Goal: Use online tool/utility: Utilize a website feature to perform a specific function

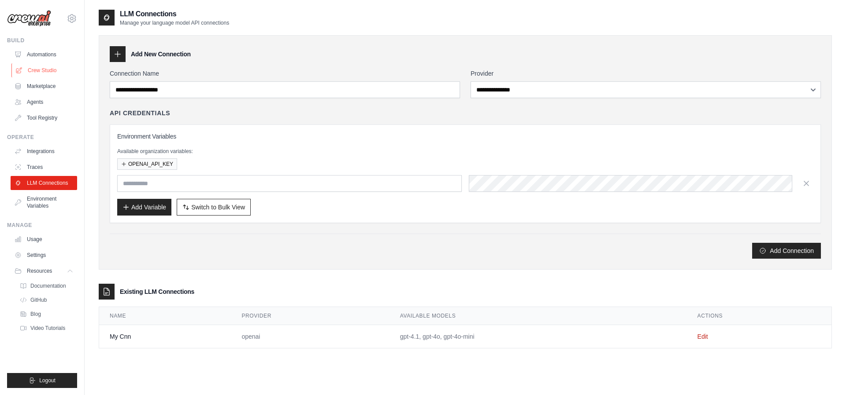
click at [38, 71] on link "Crew Studio" at bounding box center [44, 70] width 67 height 14
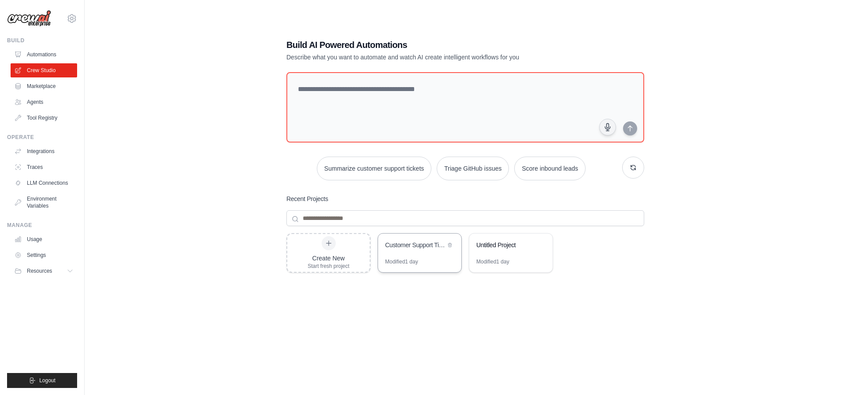
click at [408, 253] on div "Customer Support Ticket Intelligence Hub" at bounding box center [419, 246] width 83 height 25
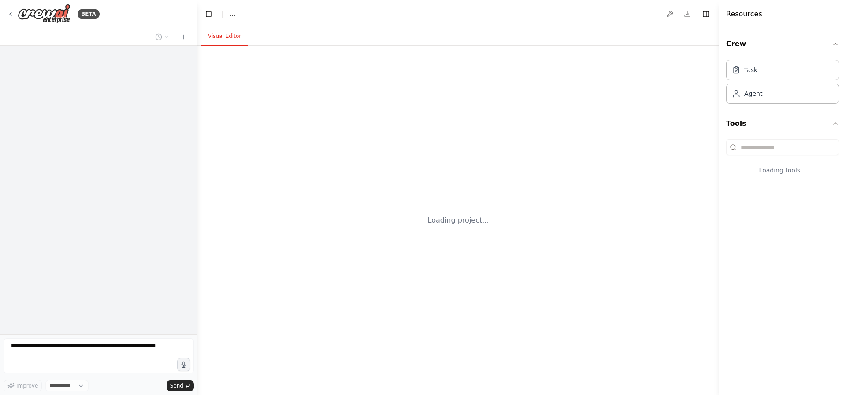
select select "****"
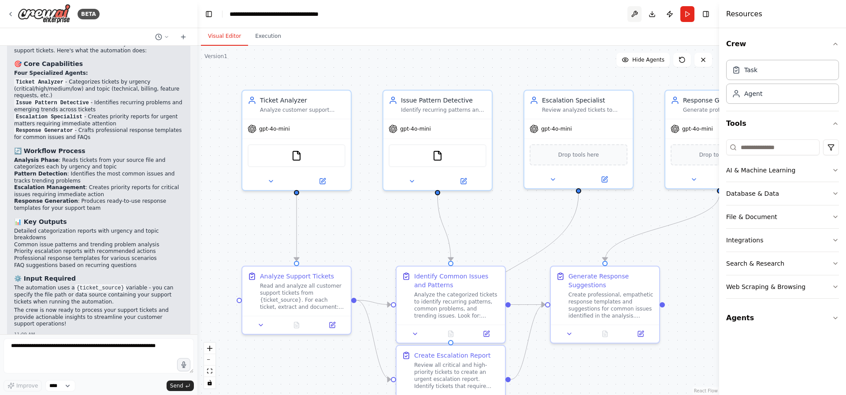
scroll to position [918, 0]
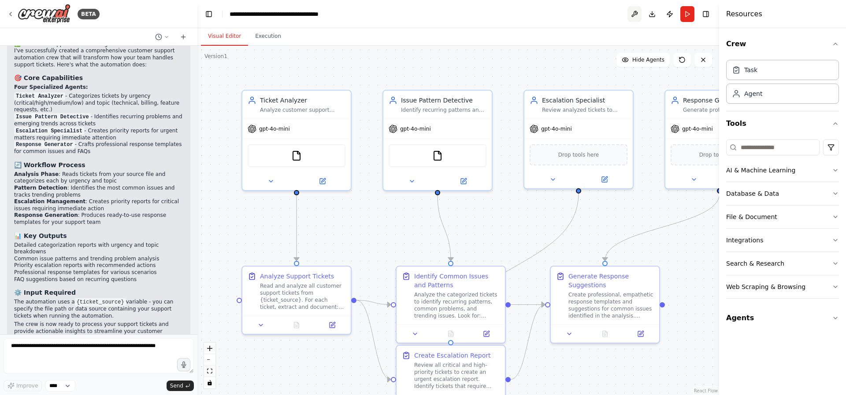
click at [636, 16] on button at bounding box center [634, 14] width 14 height 16
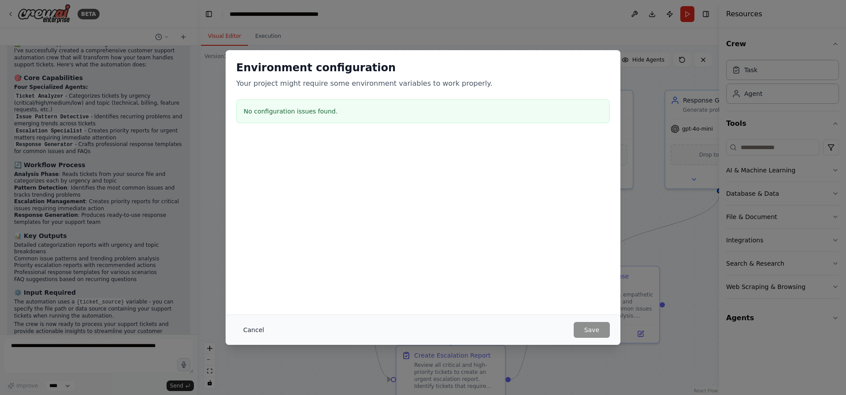
click at [251, 329] on button "Cancel" at bounding box center [253, 330] width 35 height 16
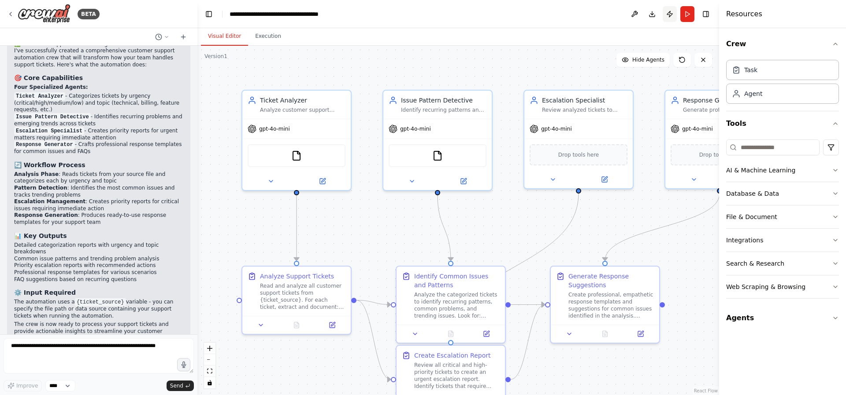
click at [667, 16] on button "Publish" at bounding box center [669, 14] width 14 height 16
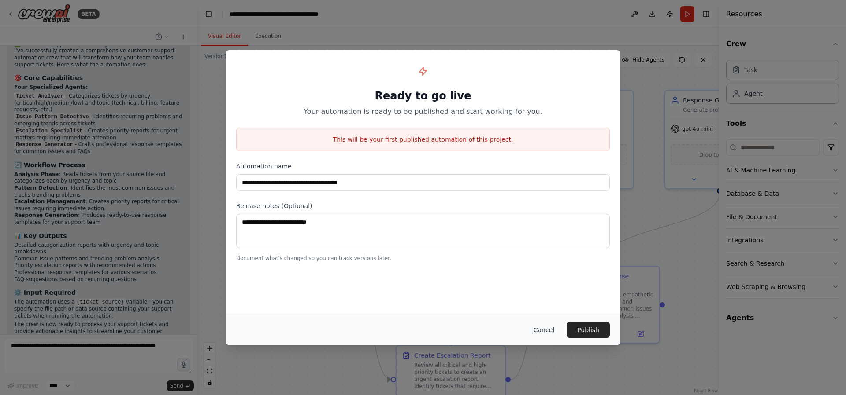
click at [544, 329] on button "Cancel" at bounding box center [543, 330] width 35 height 16
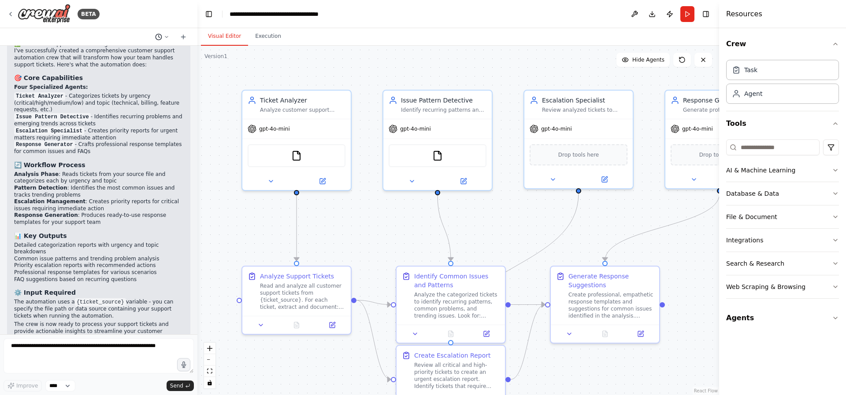
click at [165, 36] on icon at bounding box center [166, 36] width 5 height 5
click at [165, 36] on div at bounding box center [98, 197] width 197 height 395
click at [48, 387] on select "****" at bounding box center [60, 386] width 30 height 11
click at [45, 381] on select "****" at bounding box center [60, 386] width 30 height 11
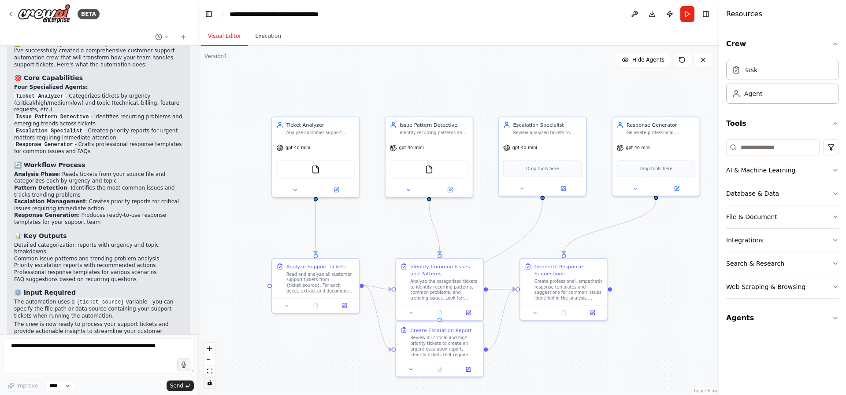
click at [208, 382] on icon "toggle interactivity" at bounding box center [209, 383] width 5 height 5
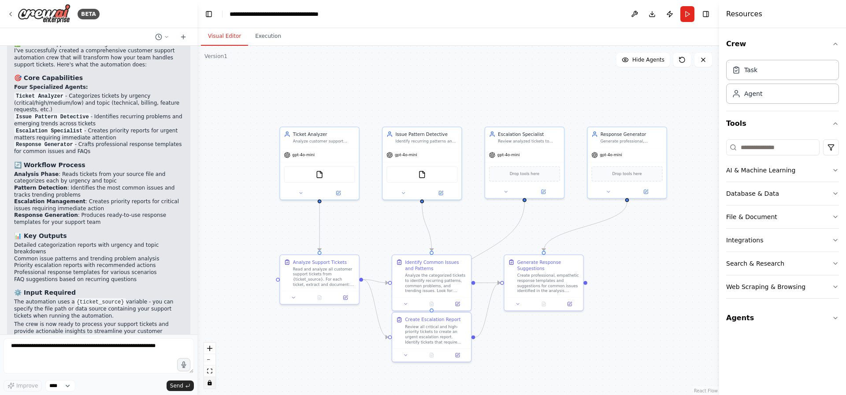
click at [212, 384] on button "toggle interactivity" at bounding box center [209, 382] width 11 height 11
click at [762, 234] on button "Integrations" at bounding box center [782, 240] width 113 height 23
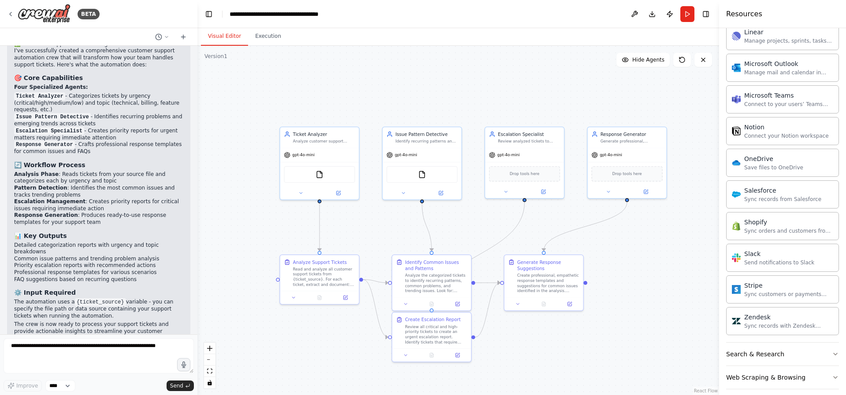
scroll to position [615, 0]
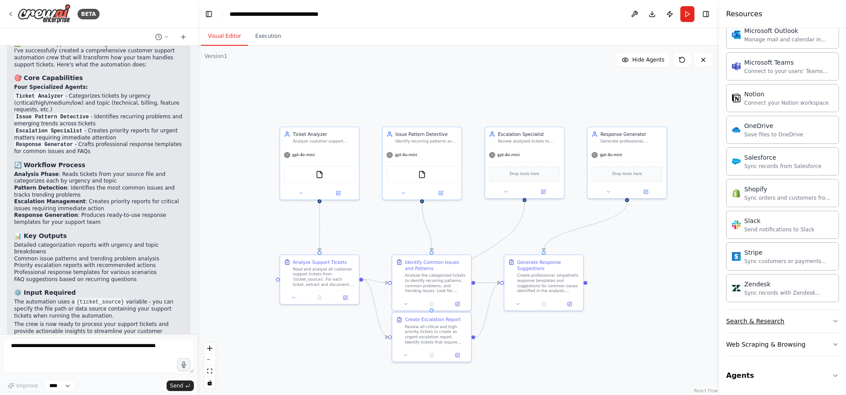
click at [798, 323] on button "Search & Research" at bounding box center [782, 321] width 113 height 23
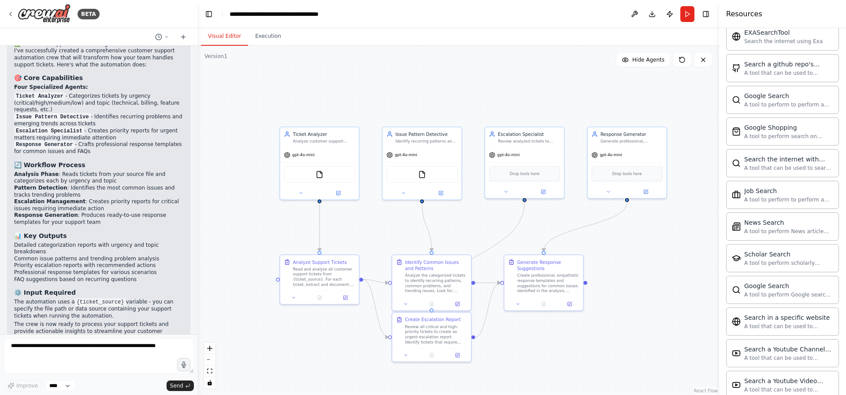
scroll to position [1066, 0]
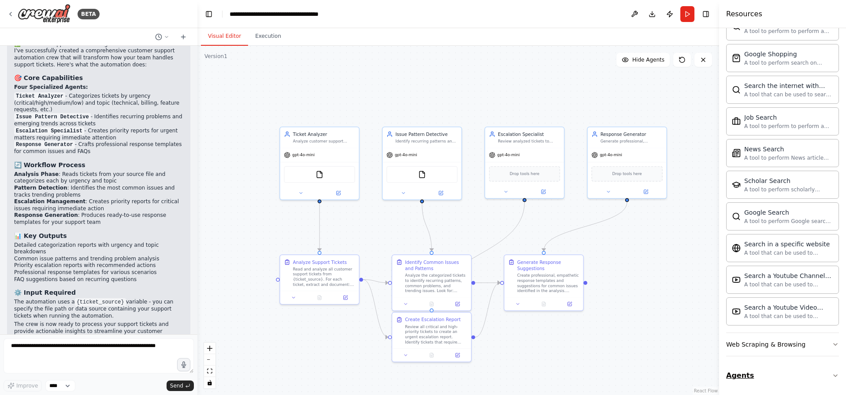
click at [788, 381] on button "Agents" at bounding box center [782, 376] width 113 height 25
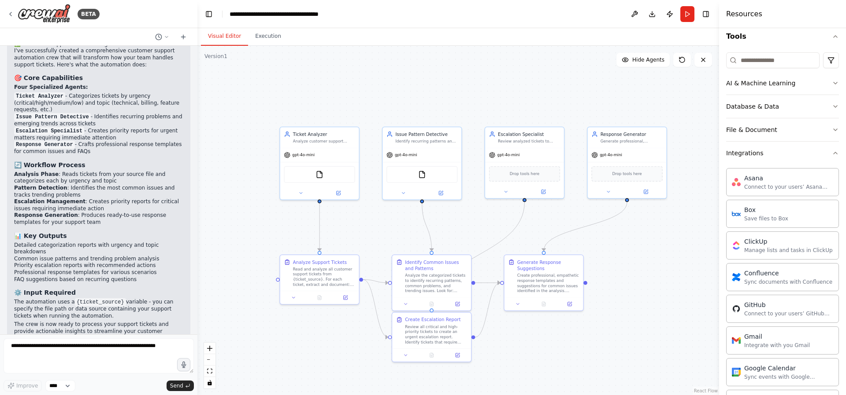
scroll to position [0, 0]
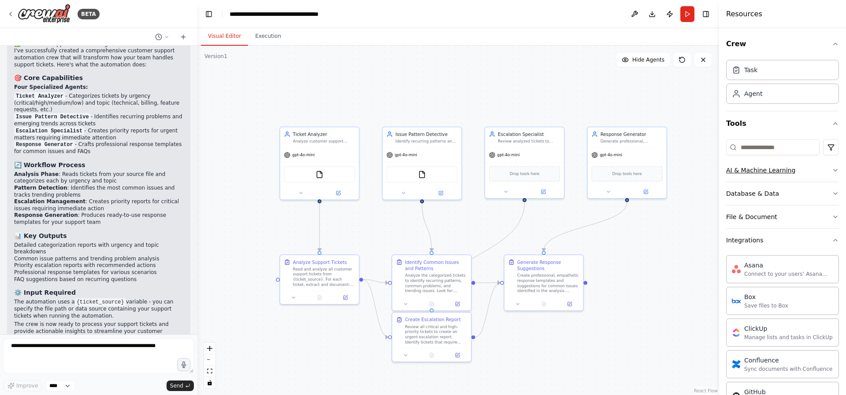
click at [798, 169] on button "AI & Machine Learning" at bounding box center [782, 170] width 113 height 23
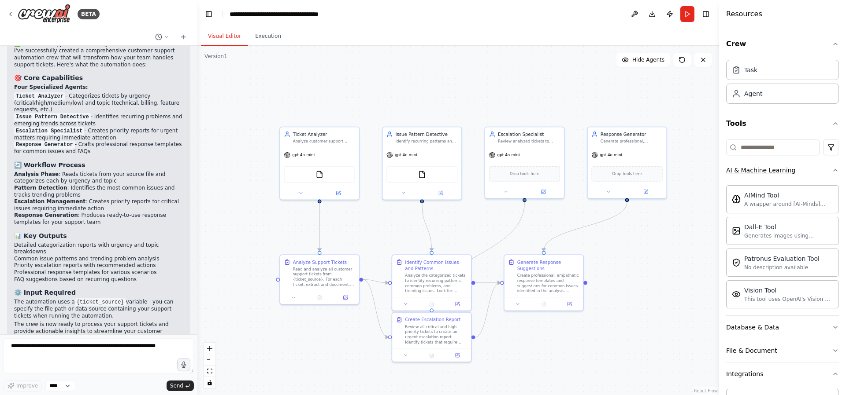
click at [802, 174] on button "AI & Machine Learning" at bounding box center [782, 170] width 113 height 23
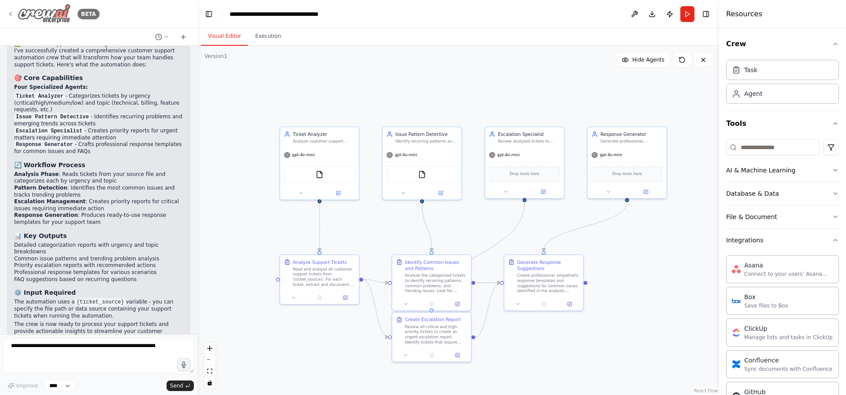
click at [10, 16] on icon at bounding box center [10, 14] width 7 height 7
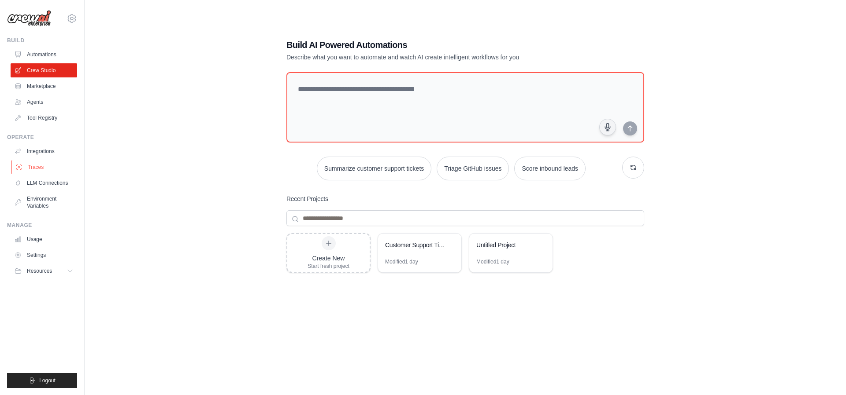
click at [50, 166] on link "Traces" at bounding box center [44, 167] width 67 height 14
